Goal: Task Accomplishment & Management: Complete application form

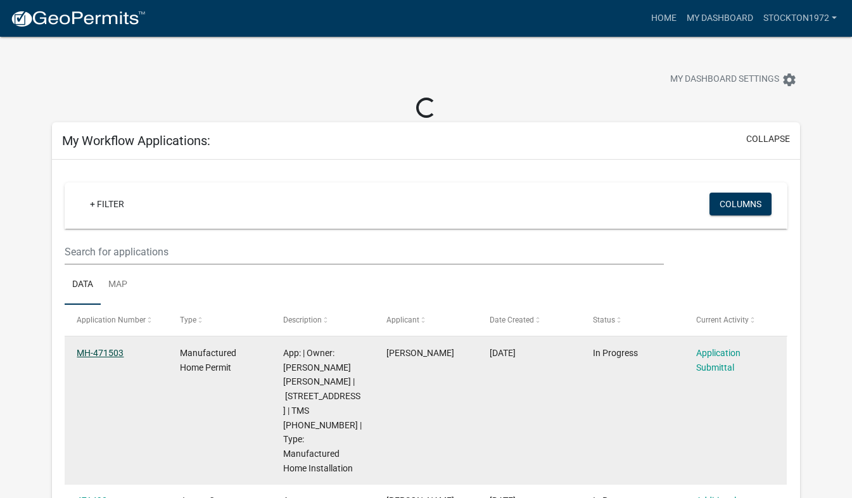
click at [104, 353] on link "MH-471503" at bounding box center [100, 353] width 47 height 10
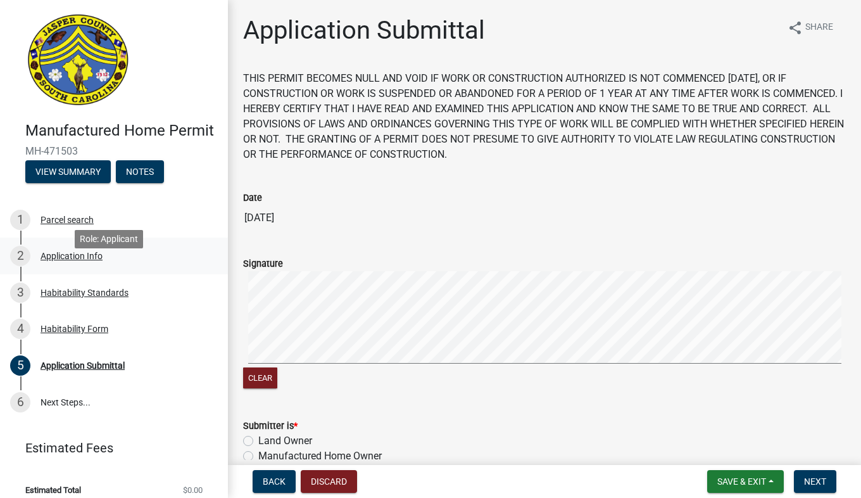
click at [61, 260] on div "Application Info" at bounding box center [72, 255] width 62 height 9
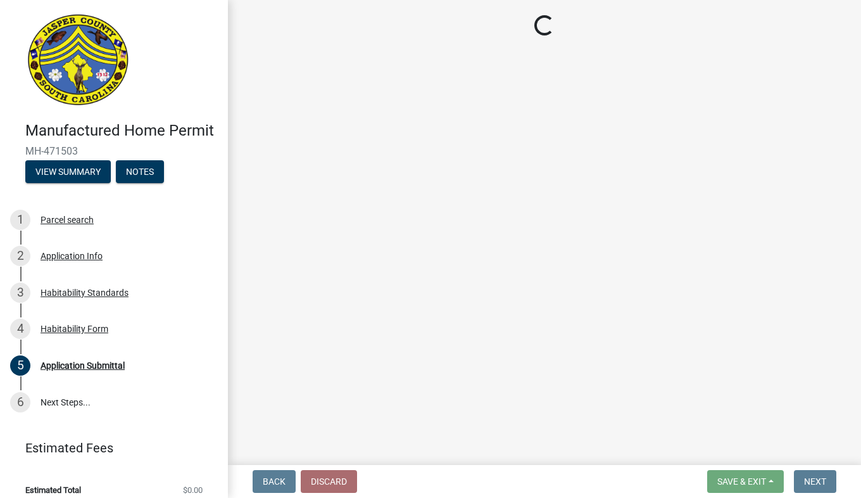
select select "00748aa1-56c2-4786-b7ff-9b3cb1d8d455"
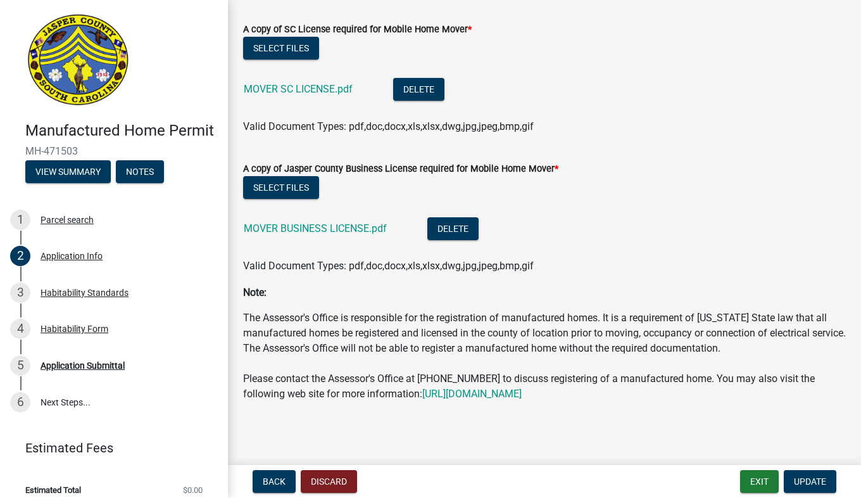
scroll to position [3948, 0]
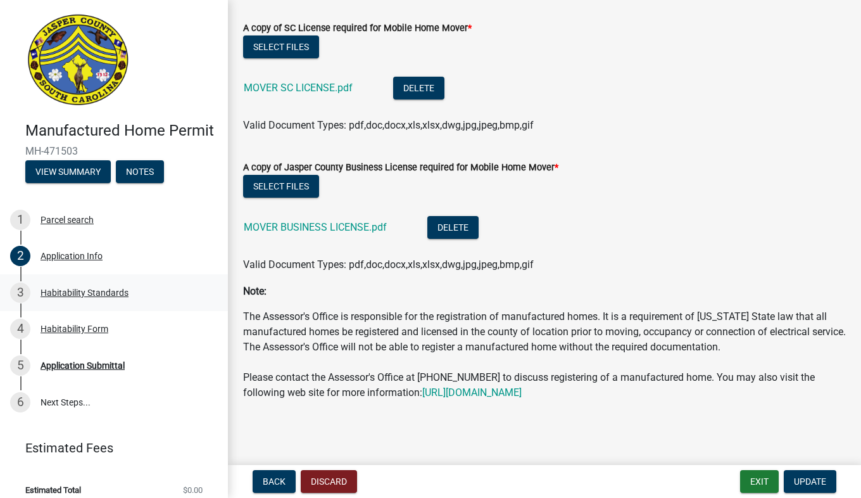
click at [124, 297] on div "Habitability Standards" at bounding box center [85, 292] width 88 height 9
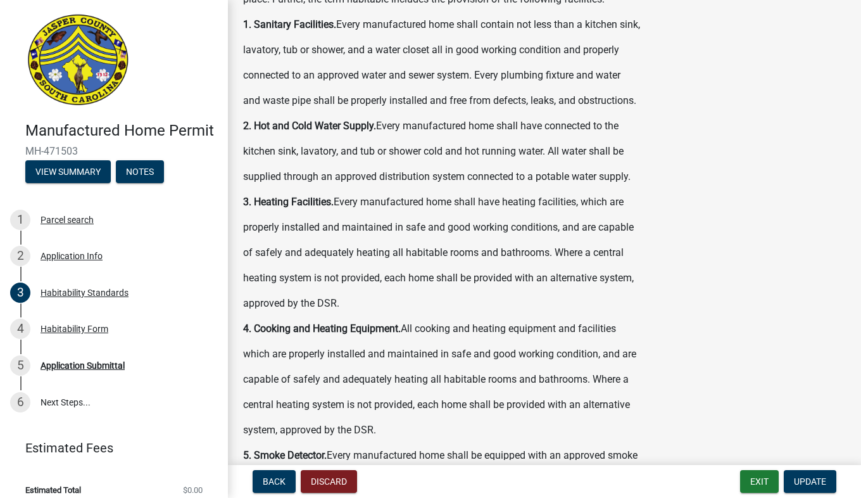
scroll to position [129, 0]
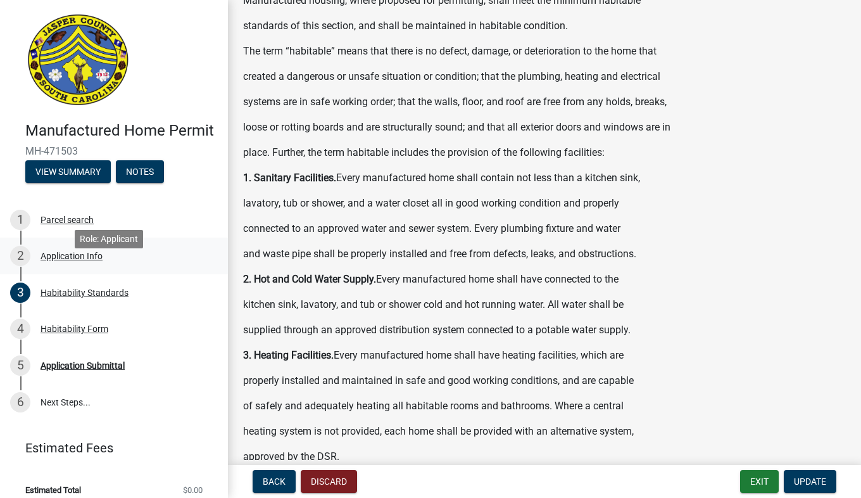
click at [96, 260] on div "Application Info" at bounding box center [72, 255] width 62 height 9
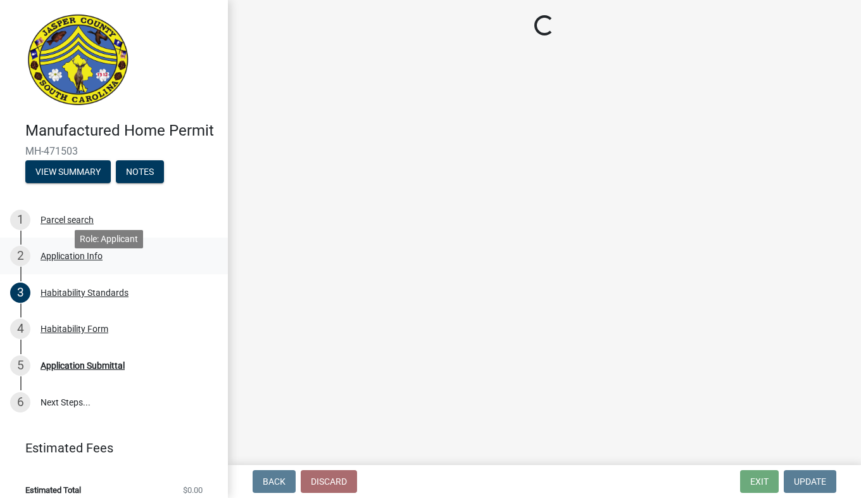
scroll to position [0, 0]
select select "00748aa1-56c2-4786-b7ff-9b3cb1d8d455"
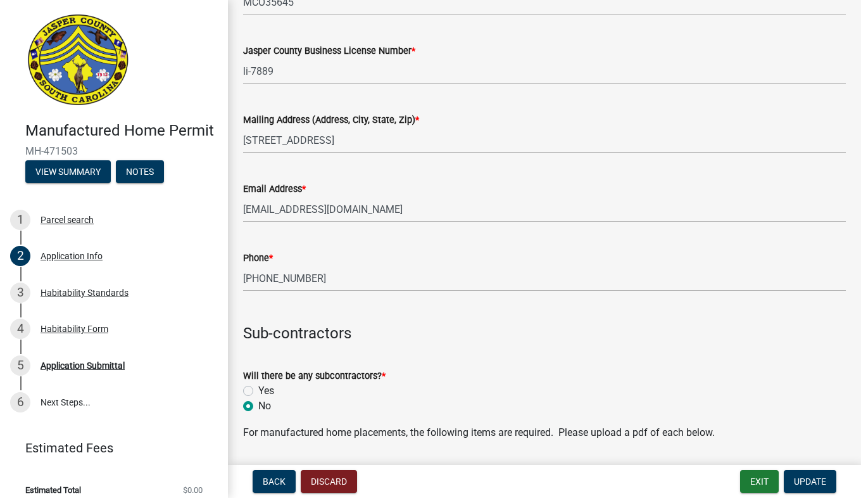
scroll to position [2878, 0]
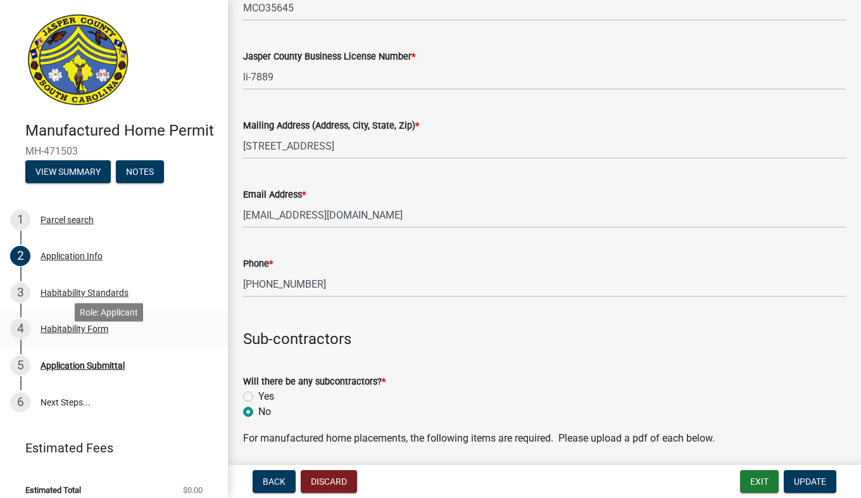
click at [76, 333] on div "Habitability Form" at bounding box center [75, 328] width 68 height 9
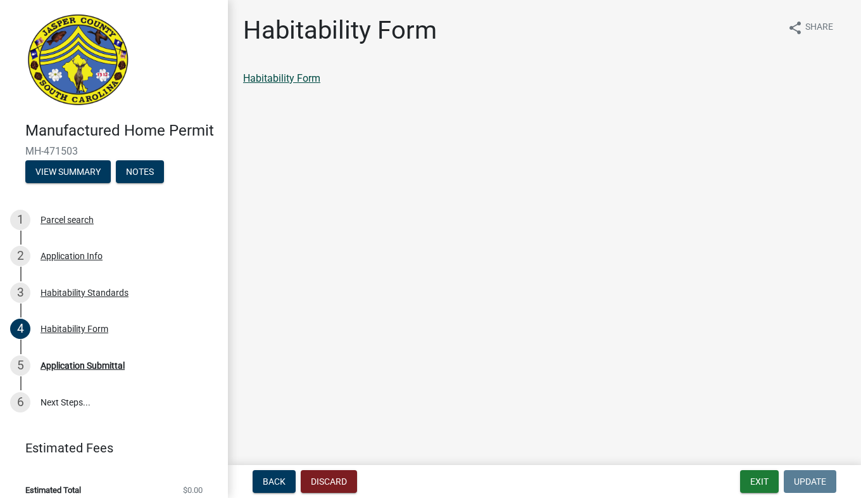
click at [289, 75] on link "Habitability Form" at bounding box center [281, 78] width 77 height 12
click at [77, 370] on div "Application Submittal" at bounding box center [83, 365] width 84 height 9
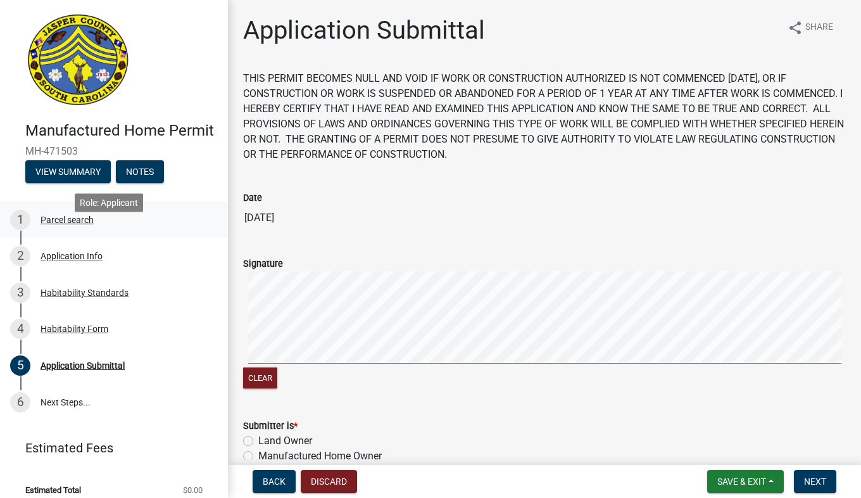
click at [59, 224] on div "Parcel search" at bounding box center [67, 219] width 53 height 9
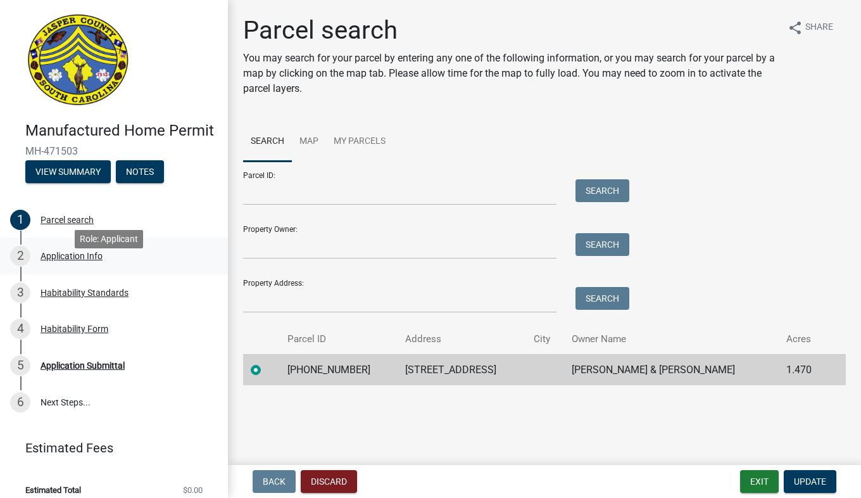
click at [58, 260] on div "Application Info" at bounding box center [72, 255] width 62 height 9
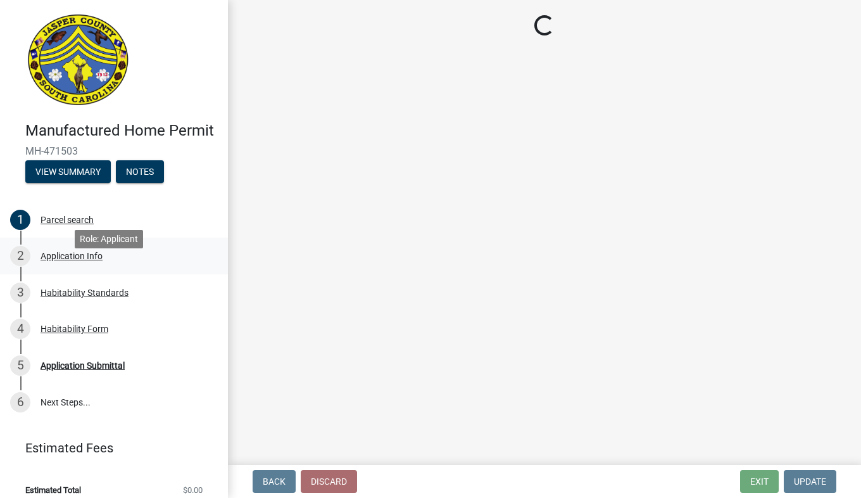
select select "00748aa1-56c2-4786-b7ff-9b3cb1d8d455"
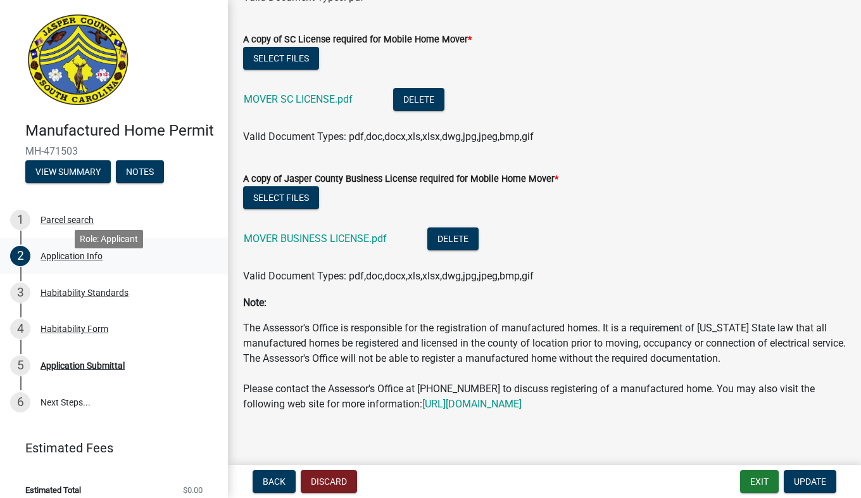
scroll to position [3948, 0]
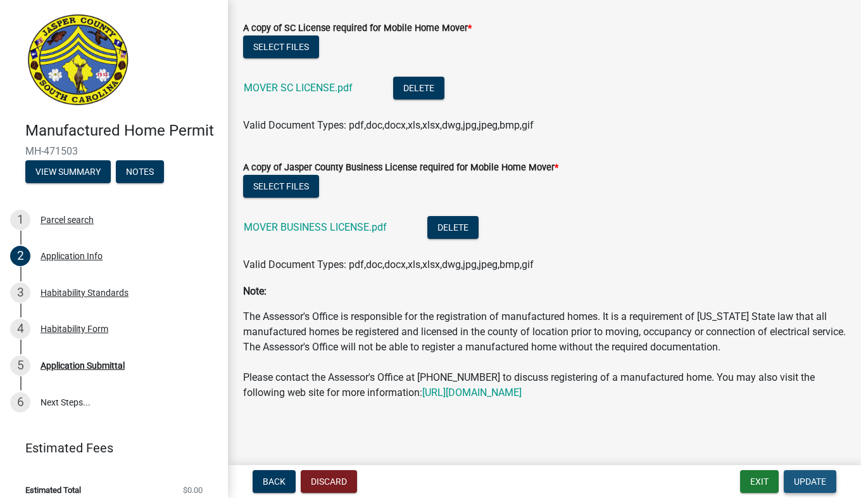
click at [818, 480] on span "Update" at bounding box center [810, 481] width 32 height 10
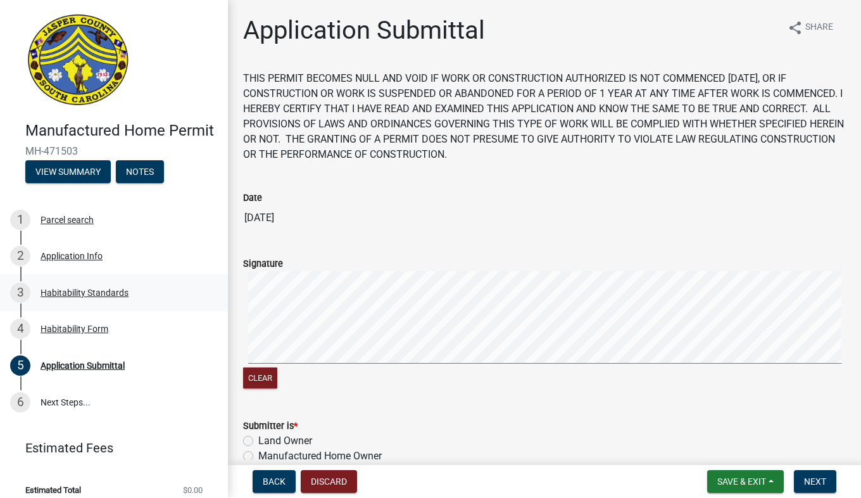
click at [97, 297] on div "Habitability Standards" at bounding box center [85, 292] width 88 height 9
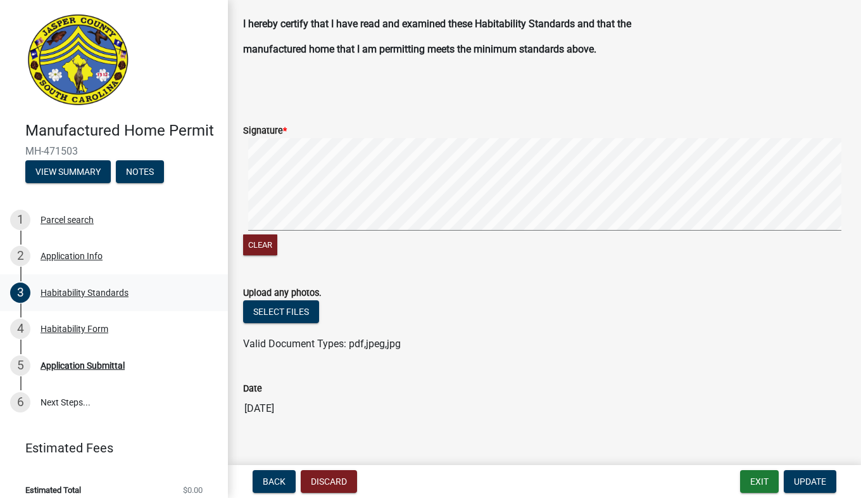
scroll to position [850, 0]
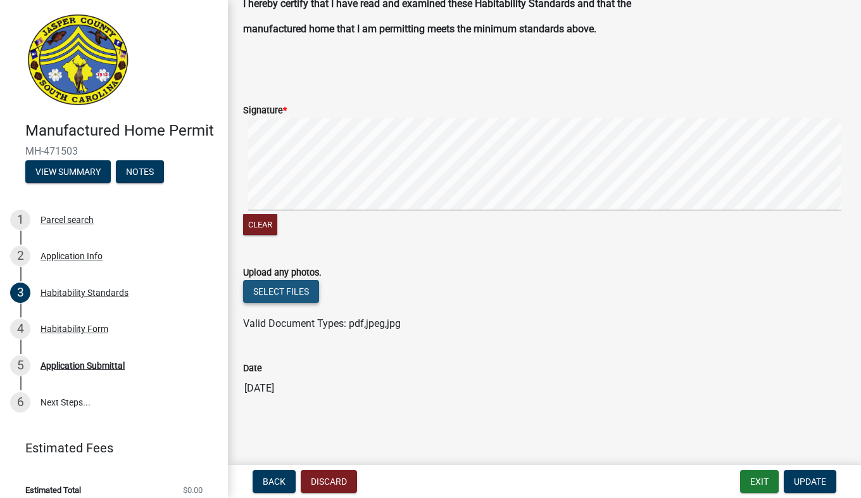
click at [279, 293] on button "Select files" at bounding box center [281, 291] width 76 height 23
click at [281, 286] on button "Select files" at bounding box center [281, 291] width 76 height 23
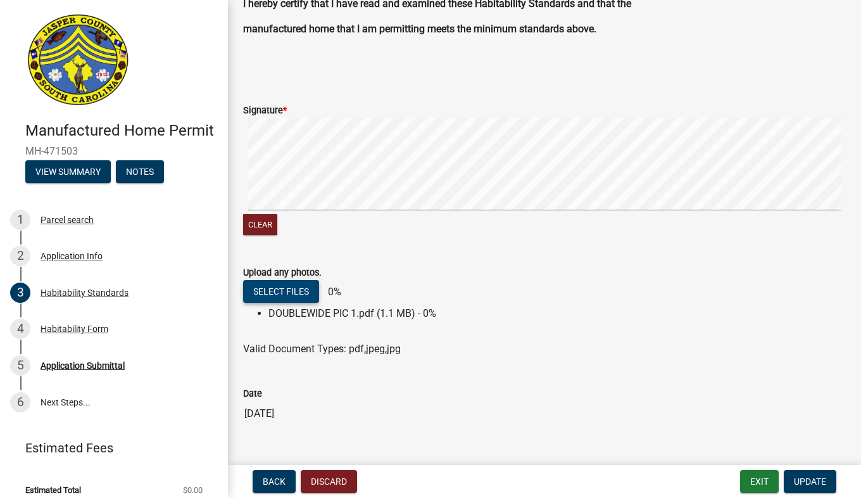
click at [282, 288] on button "Select files" at bounding box center [281, 291] width 76 height 23
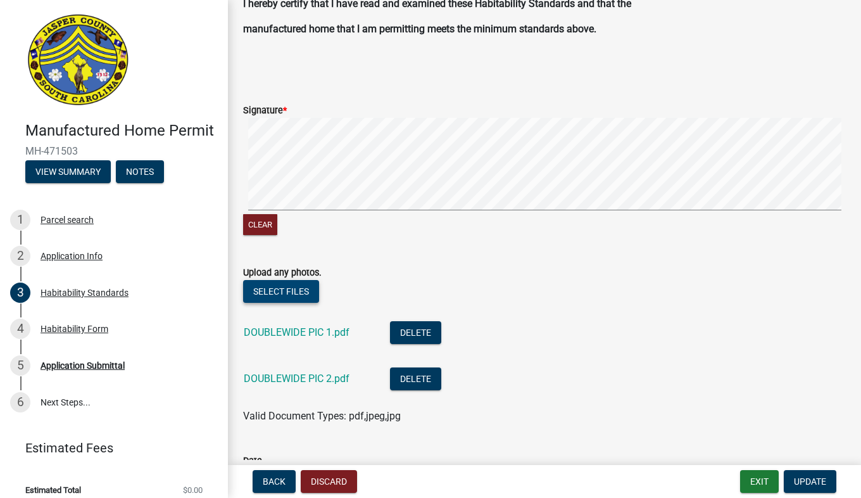
click at [272, 291] on button "Select files" at bounding box center [281, 291] width 76 height 23
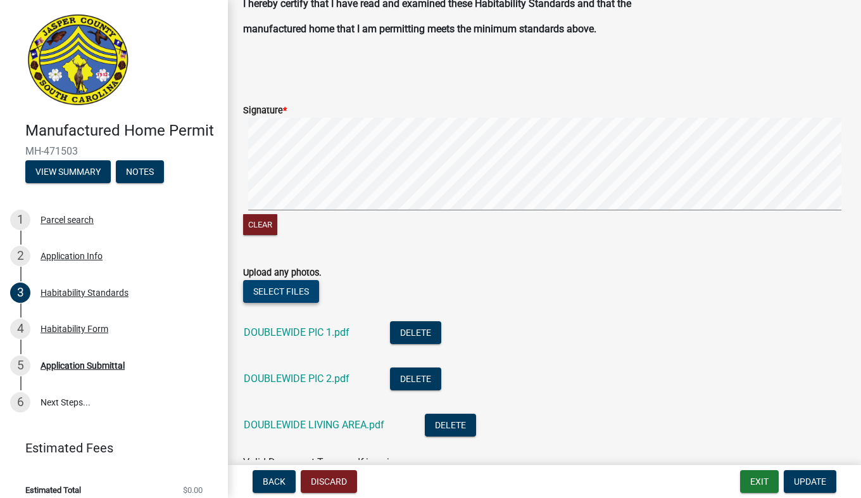
click at [295, 289] on button "Select files" at bounding box center [281, 291] width 76 height 23
click at [308, 295] on button "Select files" at bounding box center [281, 291] width 76 height 23
click at [296, 291] on button "Select files" at bounding box center [281, 291] width 76 height 23
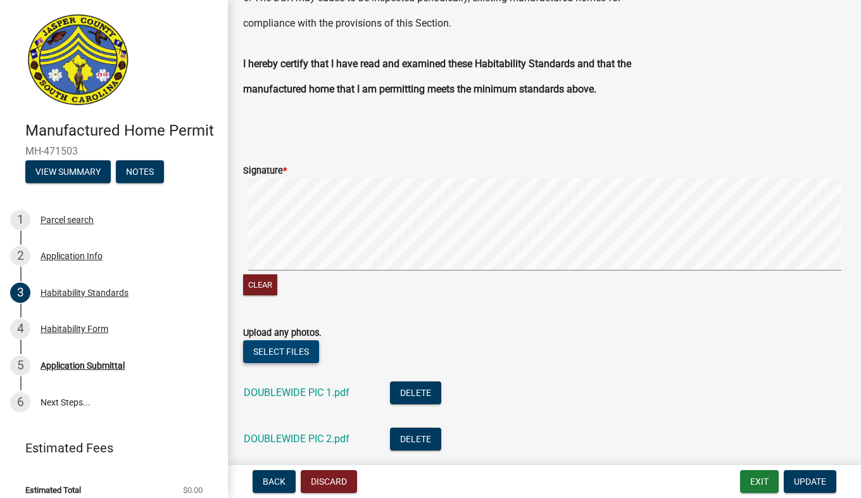
scroll to position [795, 0]
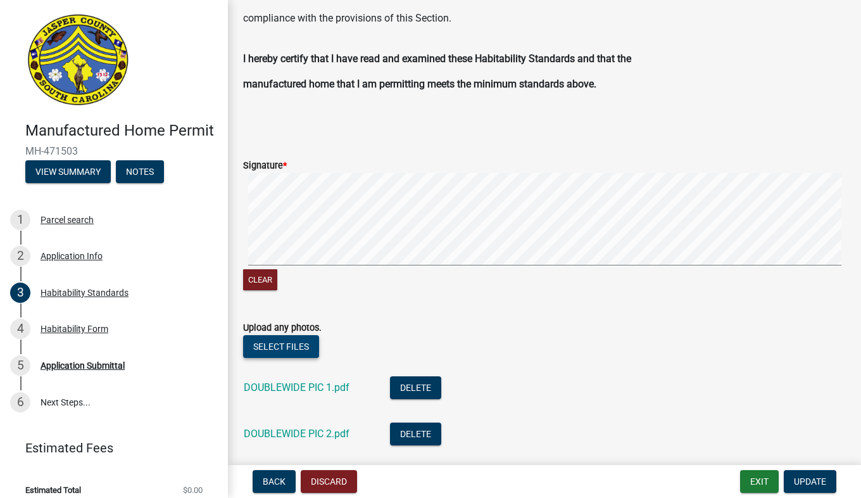
click at [300, 344] on button "Select files" at bounding box center [281, 346] width 76 height 23
click at [270, 343] on button "Select files" at bounding box center [281, 346] width 76 height 23
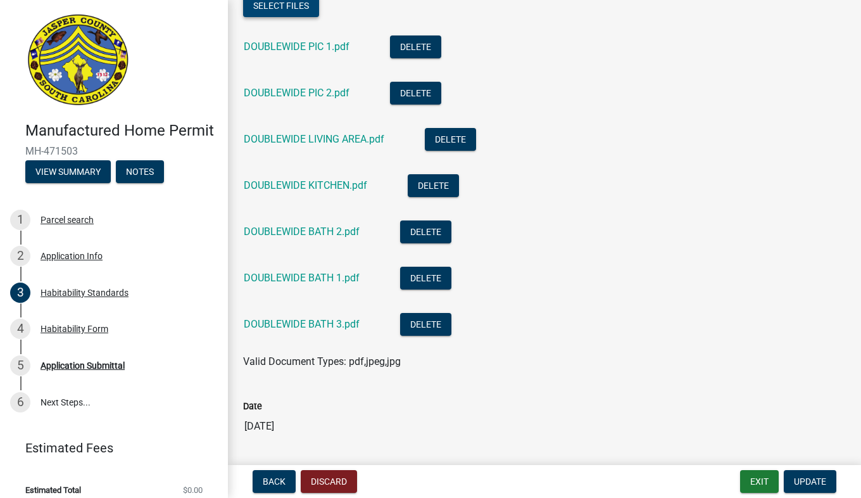
scroll to position [1074, 0]
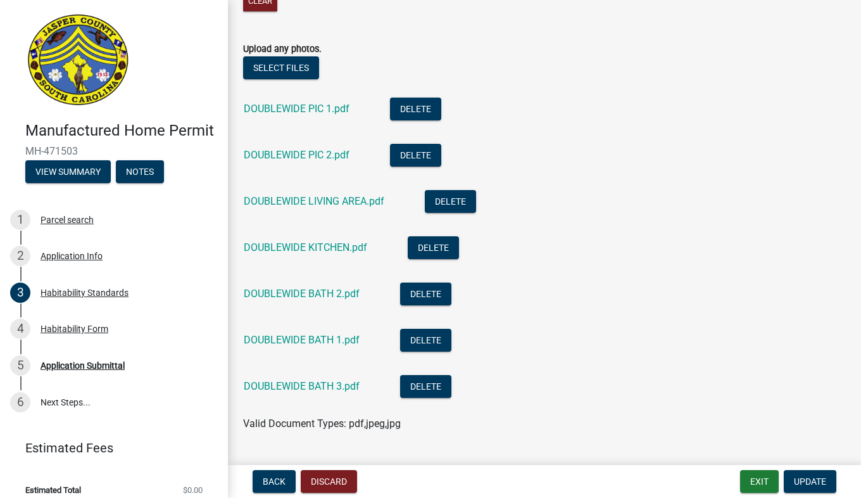
click at [302, 115] on div "DOUBLEWIDE PIC 1.pdf" at bounding box center [307, 111] width 126 height 26
click at [300, 109] on link "DOUBLEWIDE PIC 1.pdf" at bounding box center [297, 109] width 106 height 12
click at [335, 156] on link "DOUBLEWIDE PIC 2.pdf" at bounding box center [297, 155] width 106 height 12
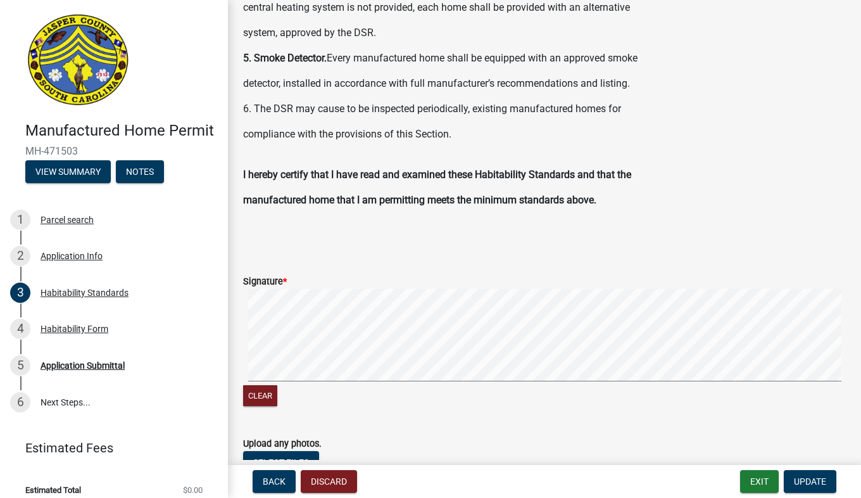
scroll to position [641, 0]
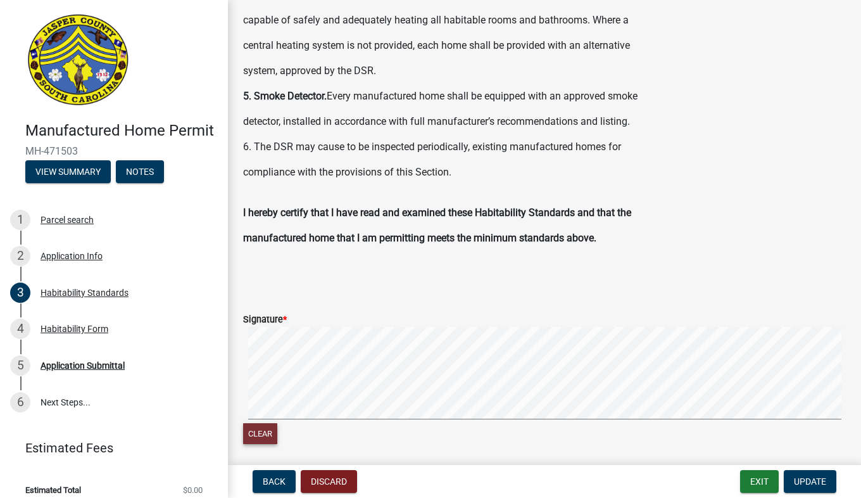
click at [261, 433] on button "Clear" at bounding box center [260, 433] width 34 height 21
click at [260, 434] on button "Clear" at bounding box center [260, 433] width 34 height 21
click at [263, 433] on button "Clear" at bounding box center [260, 433] width 34 height 21
click at [808, 487] on button "Update" at bounding box center [810, 481] width 53 height 23
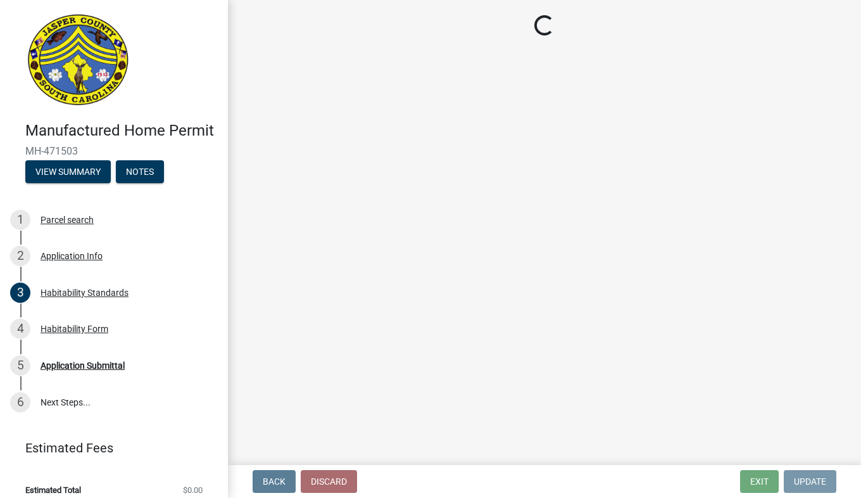
scroll to position [0, 0]
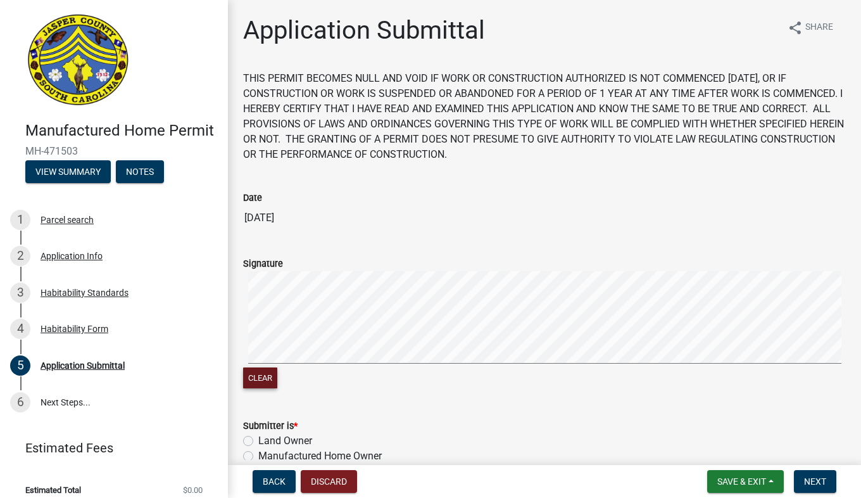
click at [255, 381] on button "Clear" at bounding box center [260, 377] width 34 height 21
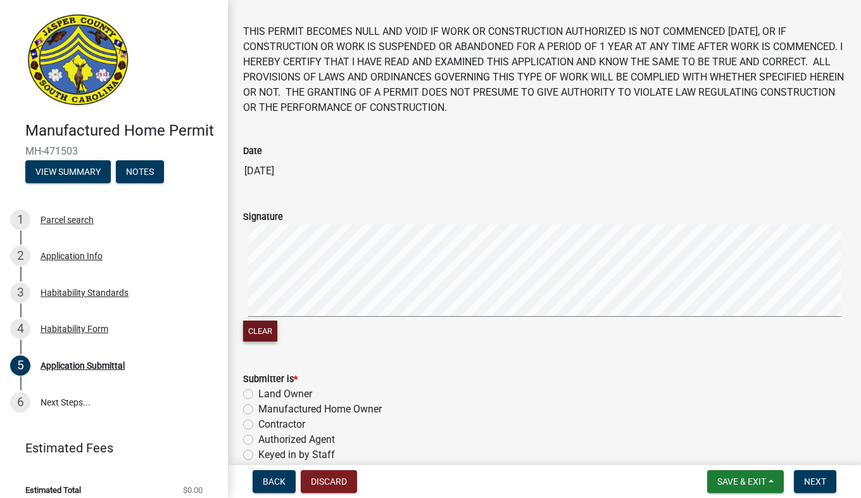
scroll to position [113, 0]
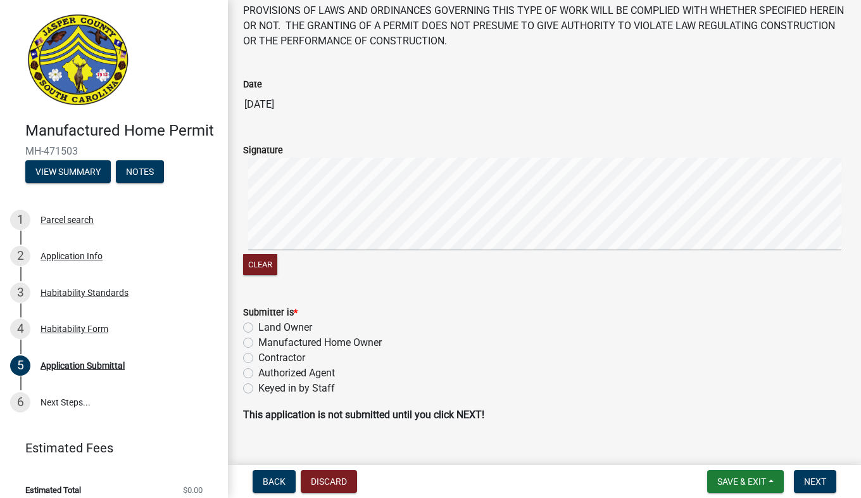
click at [258, 341] on label "Manufactured Home Owner" at bounding box center [320, 342] width 124 height 15
click at [258, 341] on input "Manufactured Home Owner" at bounding box center [262, 339] width 8 height 8
radio input "true"
click at [258, 339] on label "Manufactured Home Owner" at bounding box center [320, 342] width 124 height 15
click at [258, 339] on input "Manufactured Home Owner" at bounding box center [262, 339] width 8 height 8
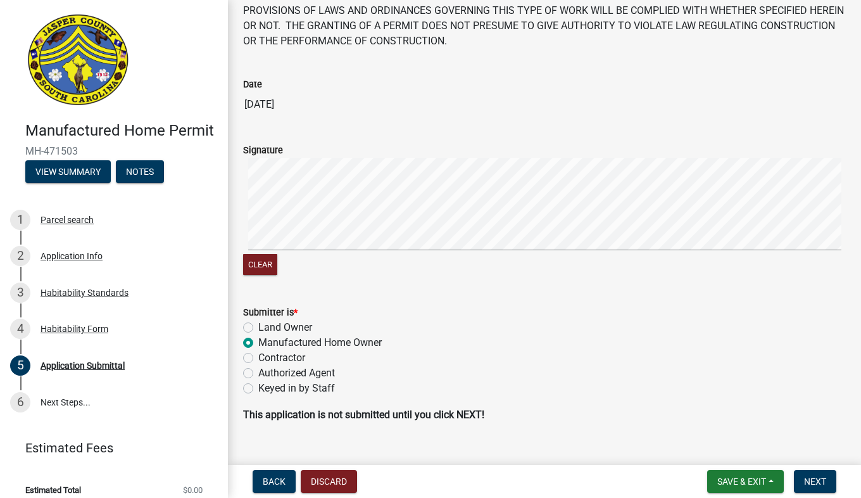
click at [258, 327] on label "Land Owner" at bounding box center [285, 327] width 54 height 15
click at [258, 327] on input "Land Owner" at bounding box center [262, 324] width 8 height 8
radio input "true"
click at [258, 343] on label "Manufactured Home Owner" at bounding box center [320, 342] width 124 height 15
click at [258, 343] on input "Manufactured Home Owner" at bounding box center [262, 339] width 8 height 8
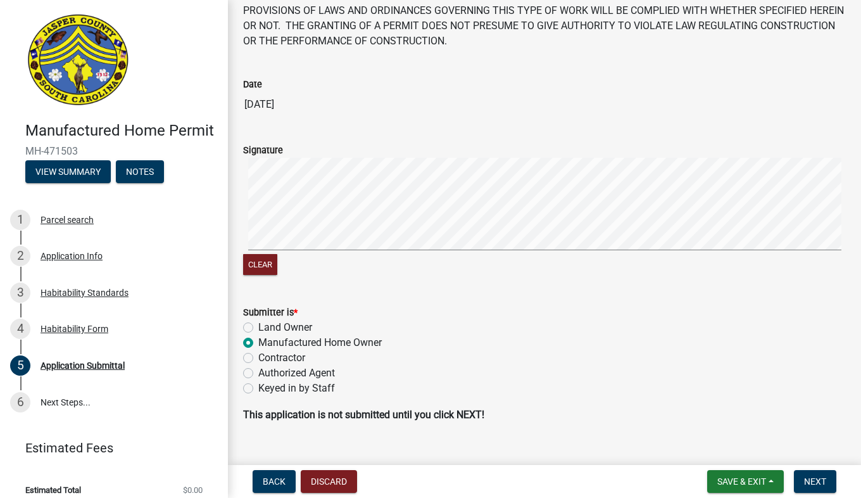
radio input "true"
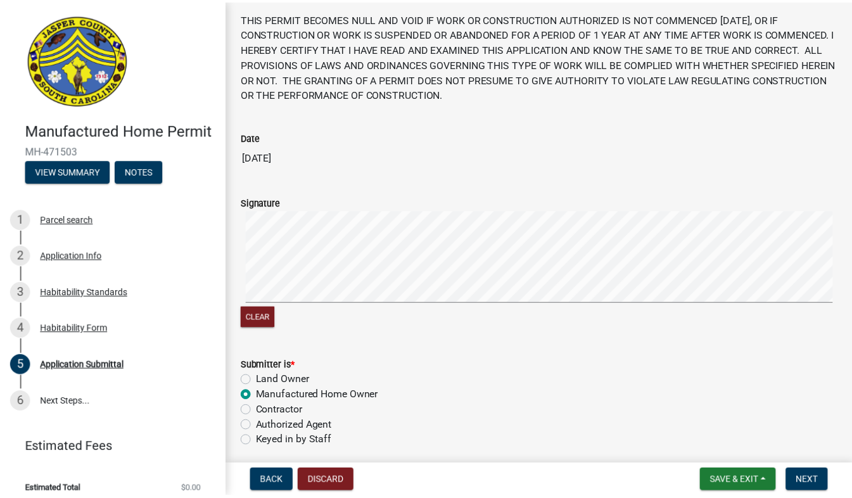
scroll to position [0, 0]
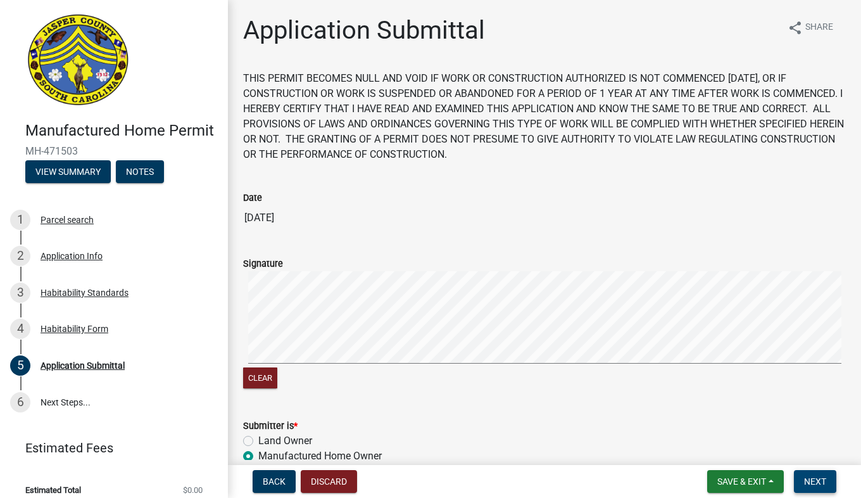
click at [816, 482] on span "Next" at bounding box center [815, 481] width 22 height 10
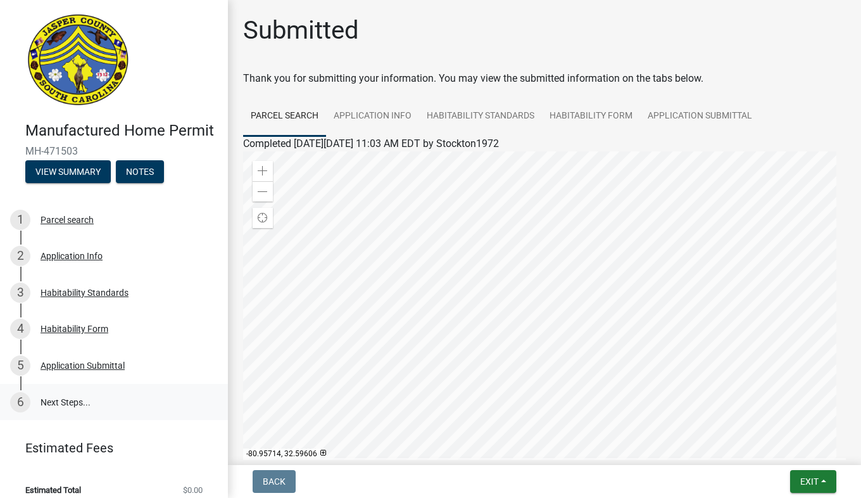
click at [71, 419] on link "6 Next Steps..." at bounding box center [114, 402] width 228 height 37
click at [811, 486] on span "Exit" at bounding box center [810, 481] width 18 height 10
click at [787, 453] on button "Save & Exit" at bounding box center [786, 448] width 101 height 30
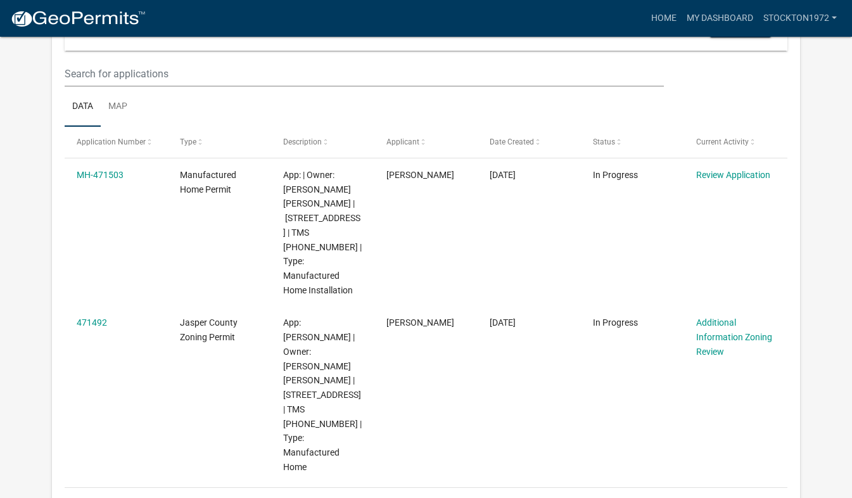
scroll to position [157, 0]
